Goal: Information Seeking & Learning: Learn about a topic

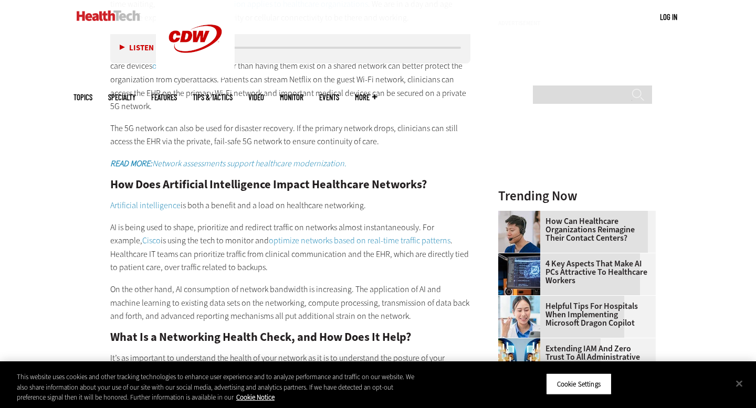
scroll to position [1319, 0]
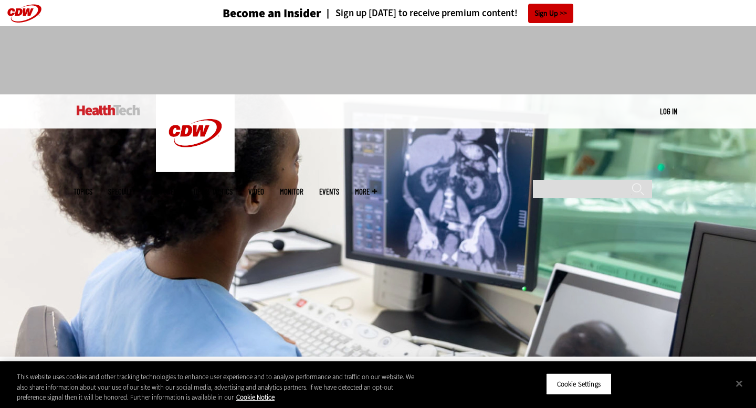
click at [63, 58] on div at bounding box center [378, 60] width 756 height 68
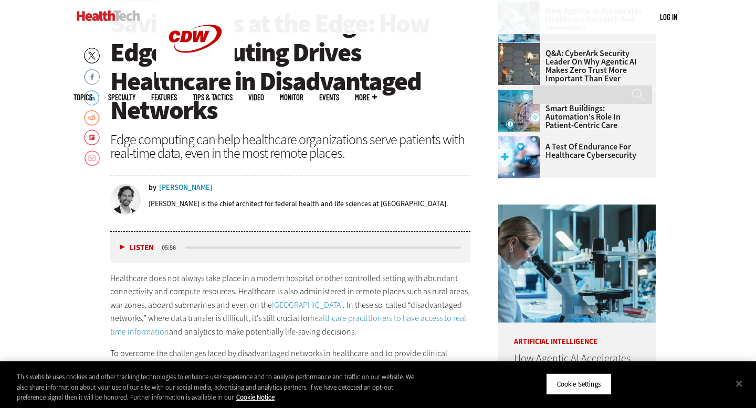
scroll to position [407, 0]
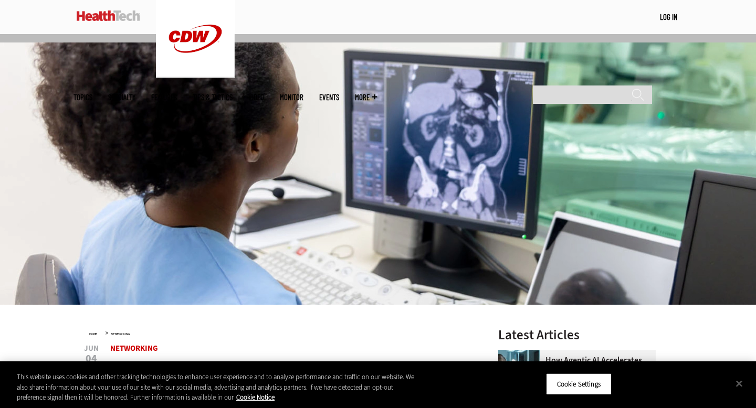
scroll to position [313, 0]
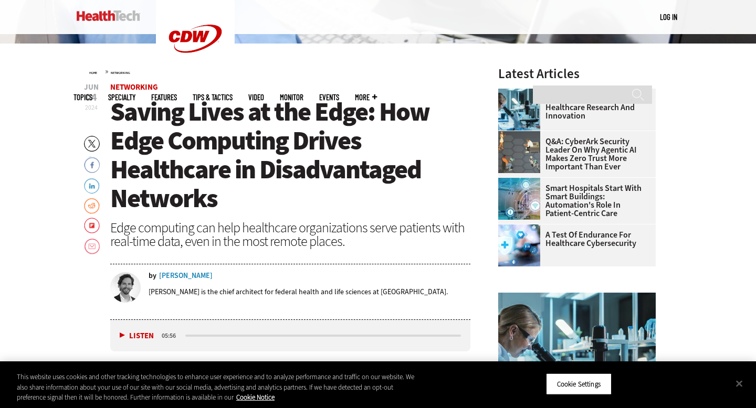
click at [135, 117] on span "Saving Lives at the Edge: How Edge Computing Drives Healthcare in Disadvantaged…" at bounding box center [269, 154] width 319 height 121
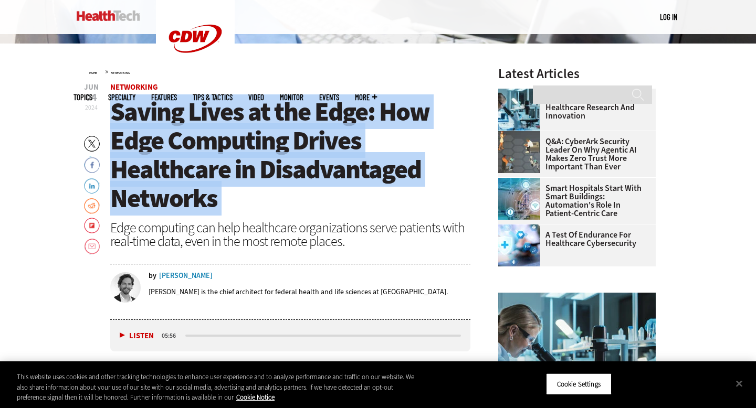
drag, startPoint x: 135, startPoint y: 117, endPoint x: 226, endPoint y: 189, distance: 116.6
click at [226, 189] on h1 "Saving Lives at the Edge: How Edge Computing Drives Healthcare in Disadvantaged…" at bounding box center [290, 155] width 360 height 115
copy header "Saving Lives at the Edge: How Edge Computing Drives Healthcare in Disadvantaged…"
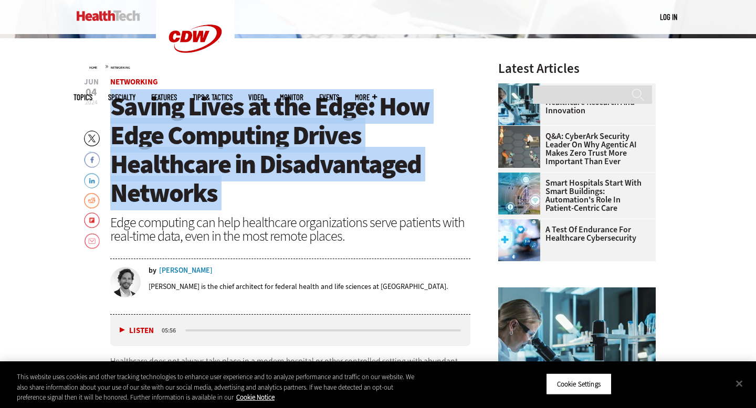
scroll to position [320, 0]
